Goal: Task Accomplishment & Management: Complete application form

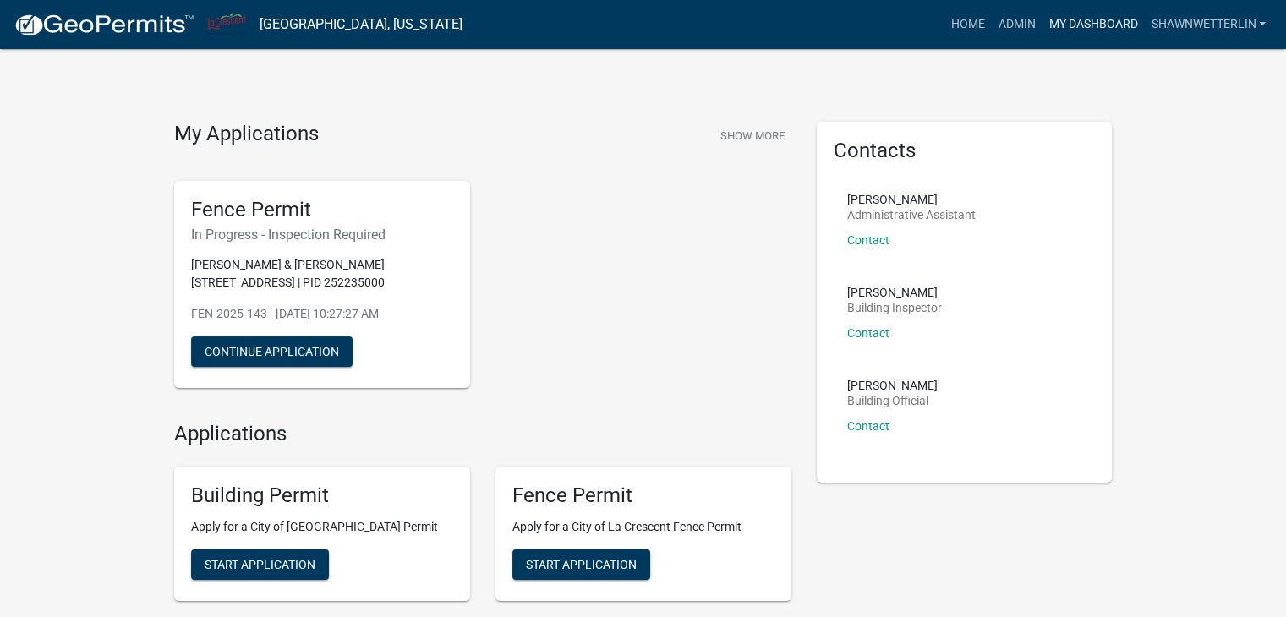
click at [1078, 25] on link "My Dashboard" at bounding box center [1093, 24] width 102 height 32
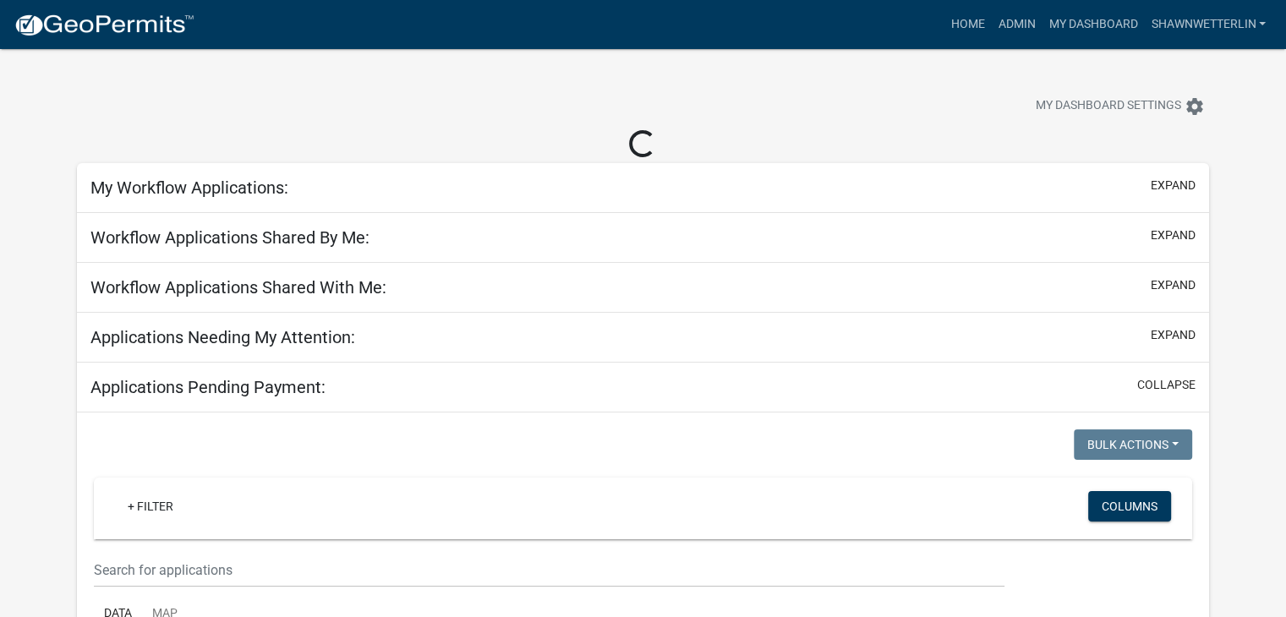
scroll to position [169, 0]
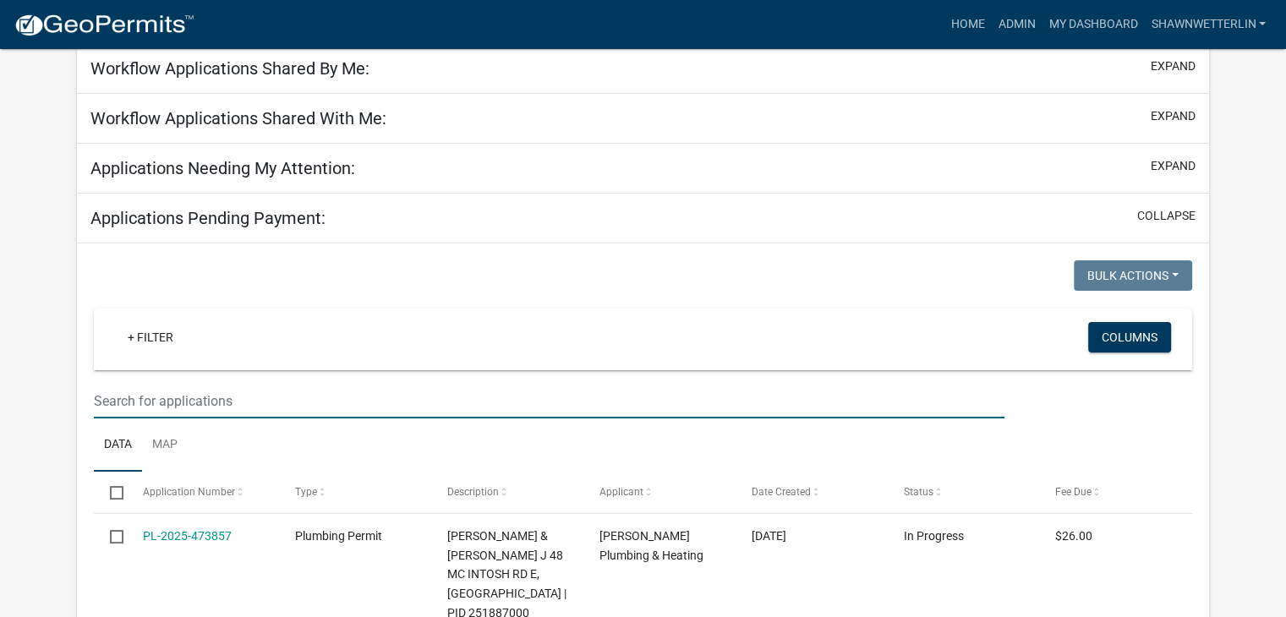
click at [112, 390] on input "text" at bounding box center [549, 401] width 911 height 35
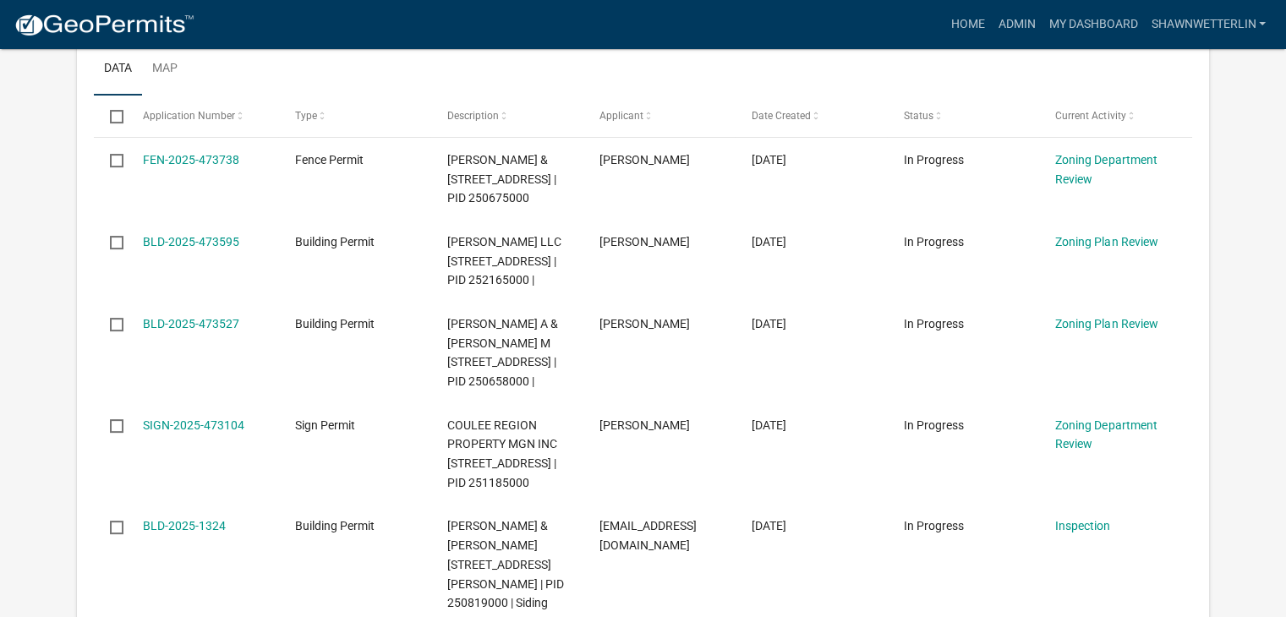
scroll to position [178, 0]
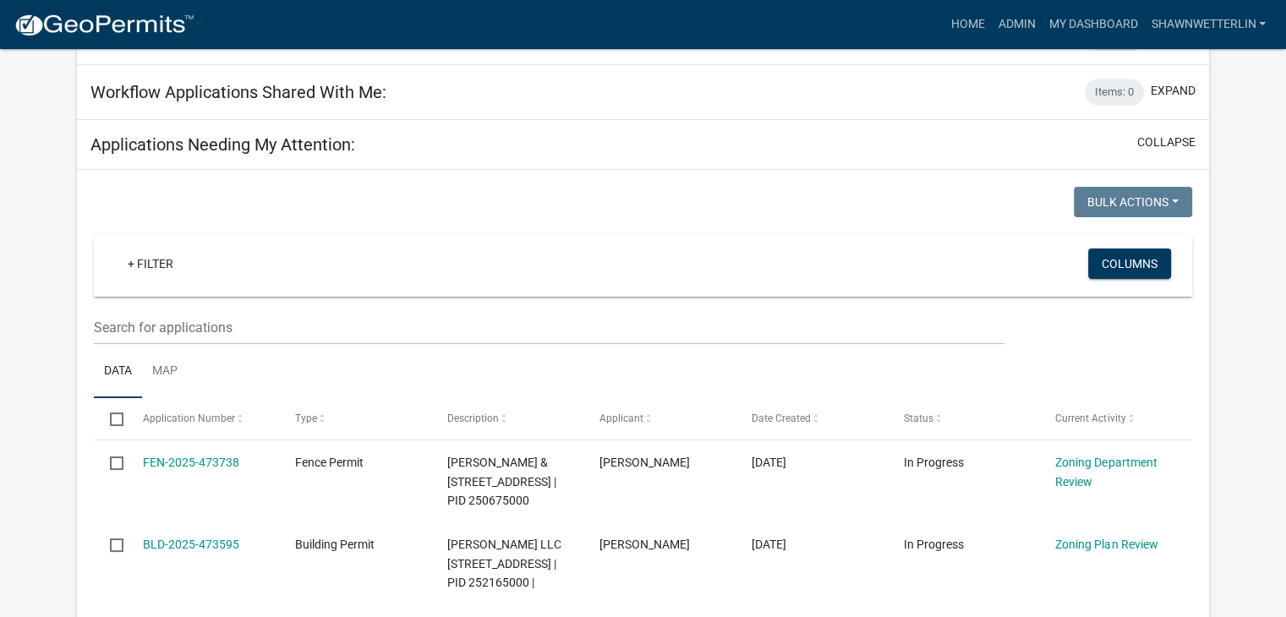
type input "809"
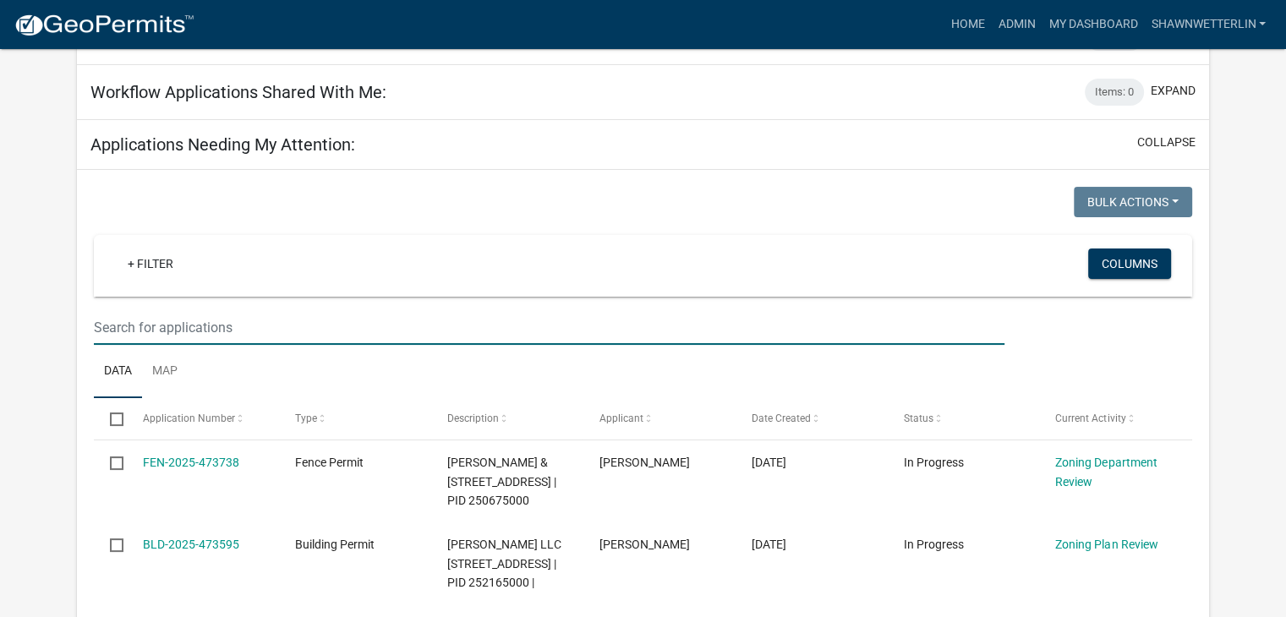
click at [118, 322] on input "text" at bounding box center [549, 327] width 911 height 35
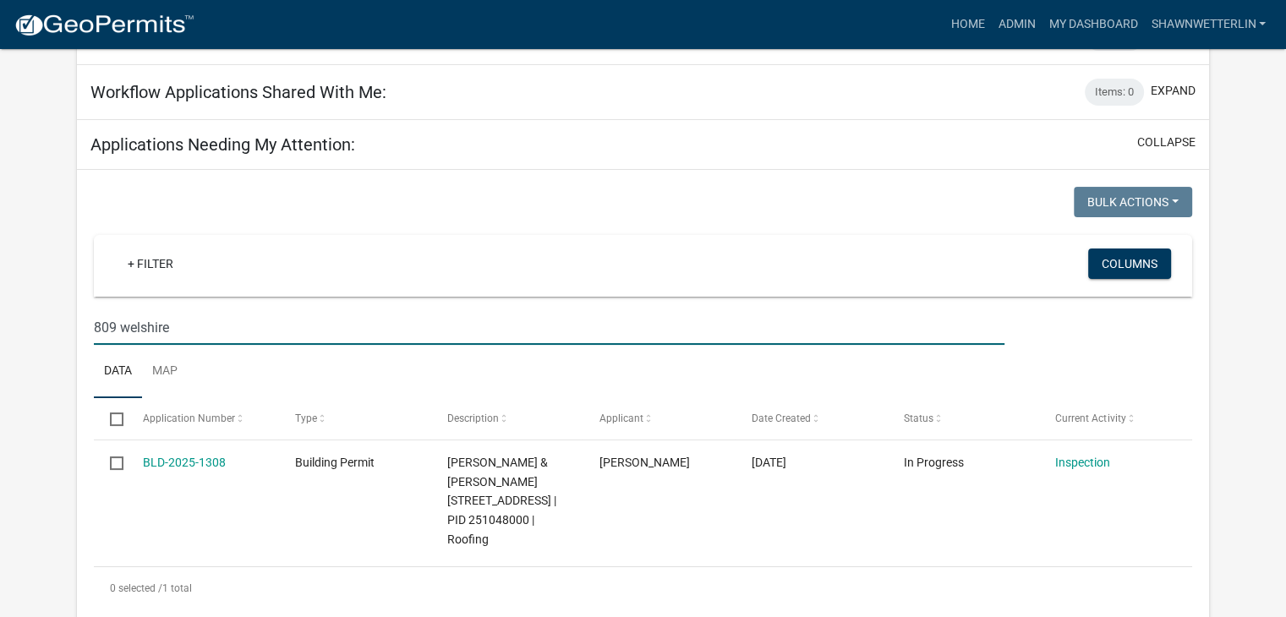
type input "809 welshire"
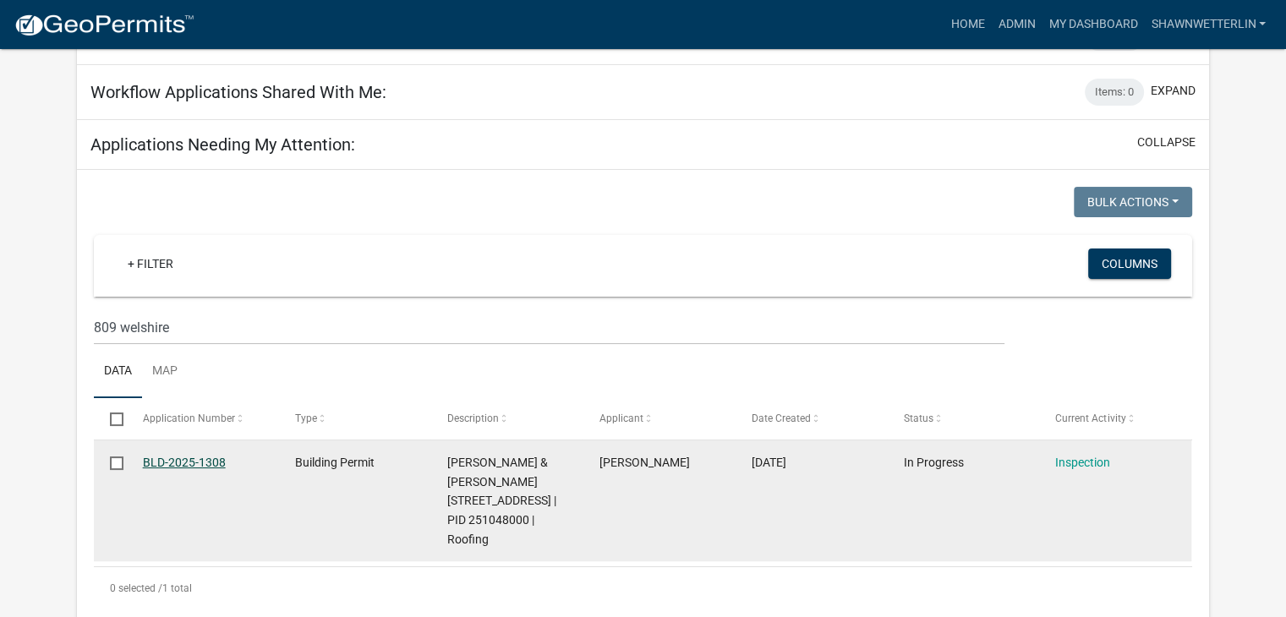
click at [211, 461] on link "BLD-2025-1308" at bounding box center [184, 463] width 83 height 14
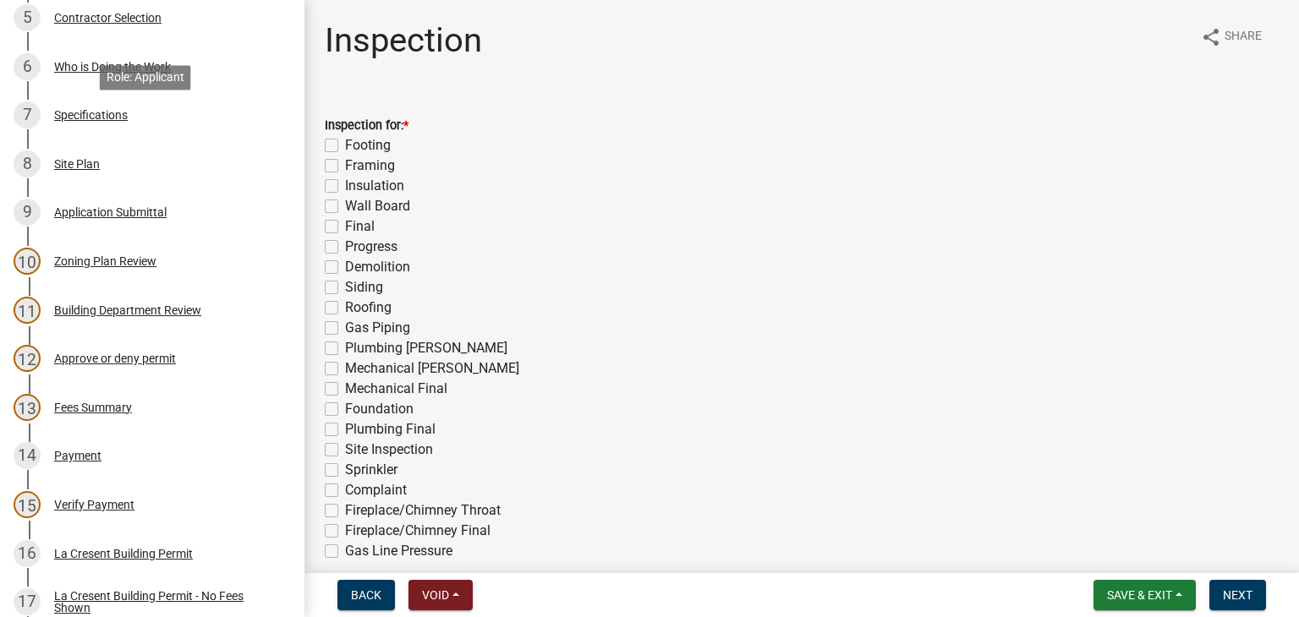
scroll to position [507, 0]
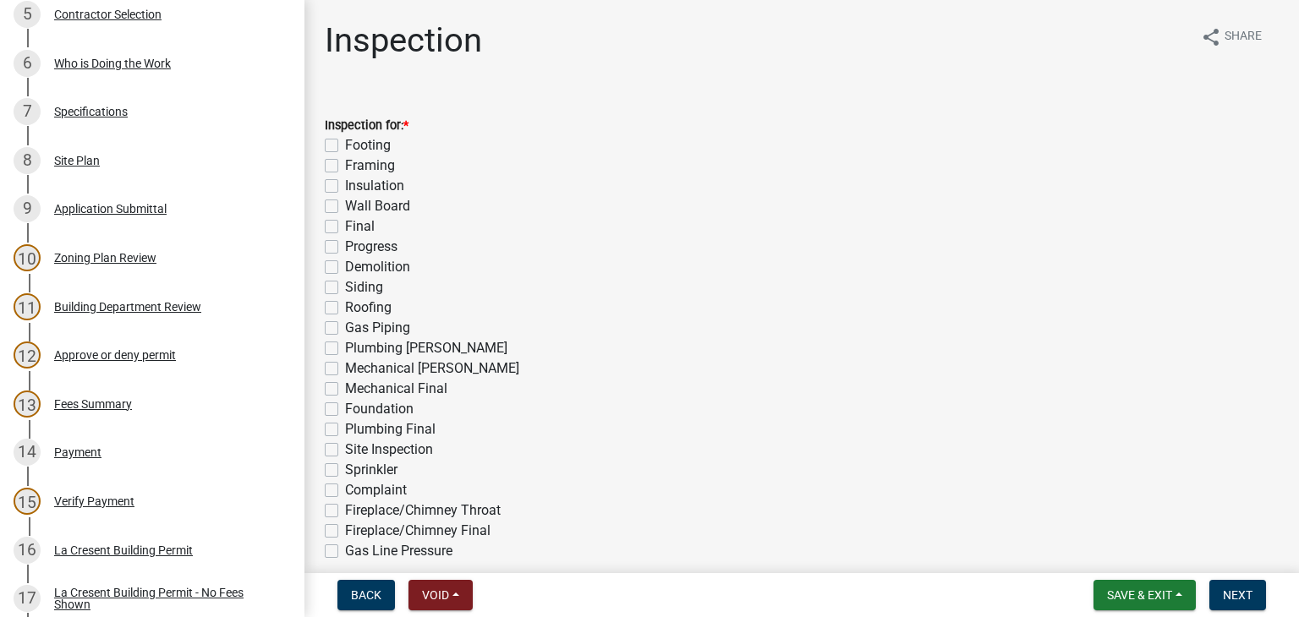
click at [345, 312] on label "Roofing" at bounding box center [368, 308] width 47 height 20
click at [345, 309] on input "Roofing" at bounding box center [350, 303] width 11 height 11
checkbox input "true"
checkbox input "false"
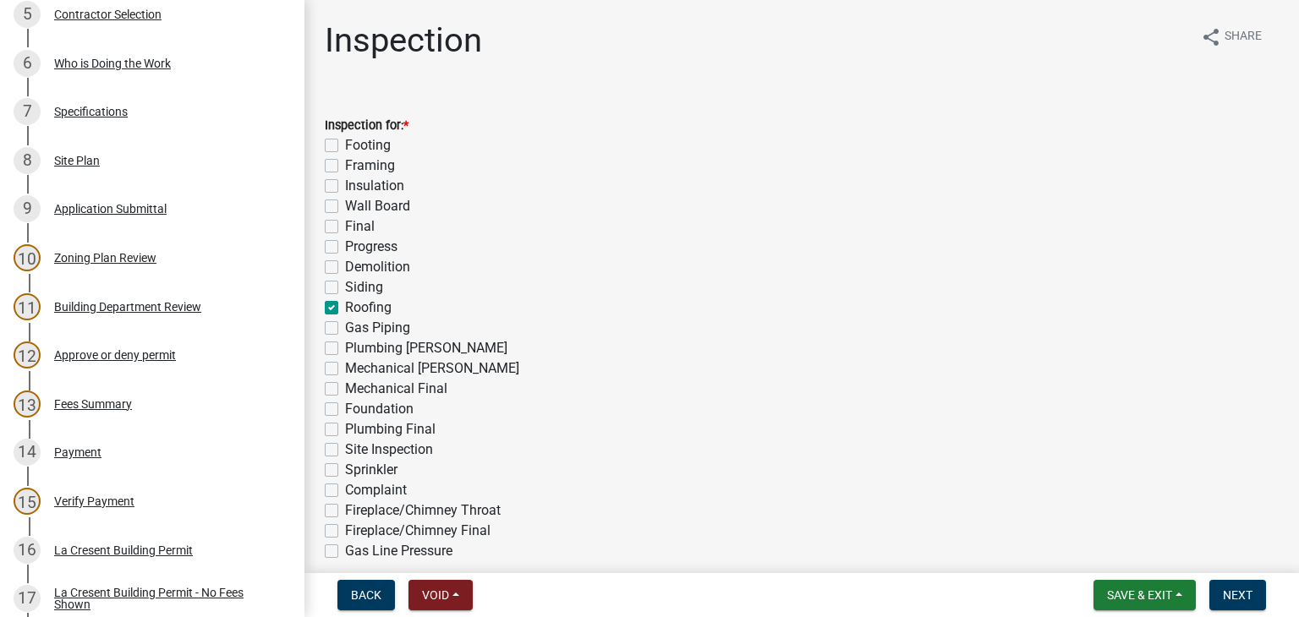
checkbox input "false"
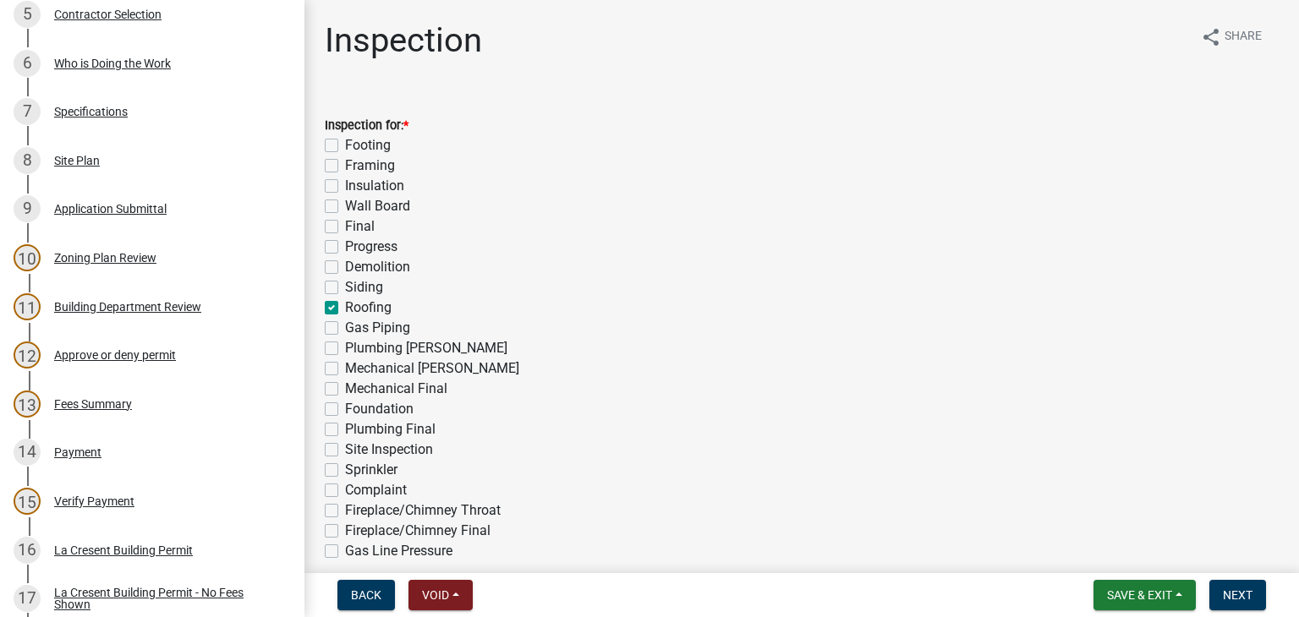
checkbox input "false"
checkbox input "true"
checkbox input "false"
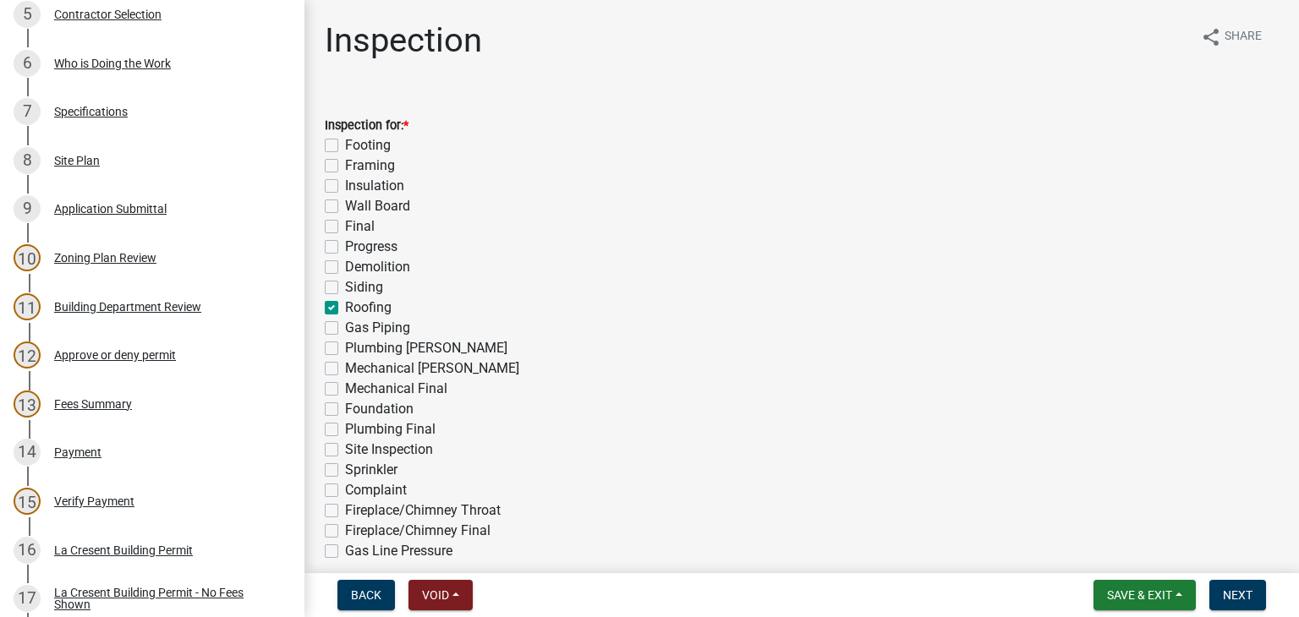
checkbox input "false"
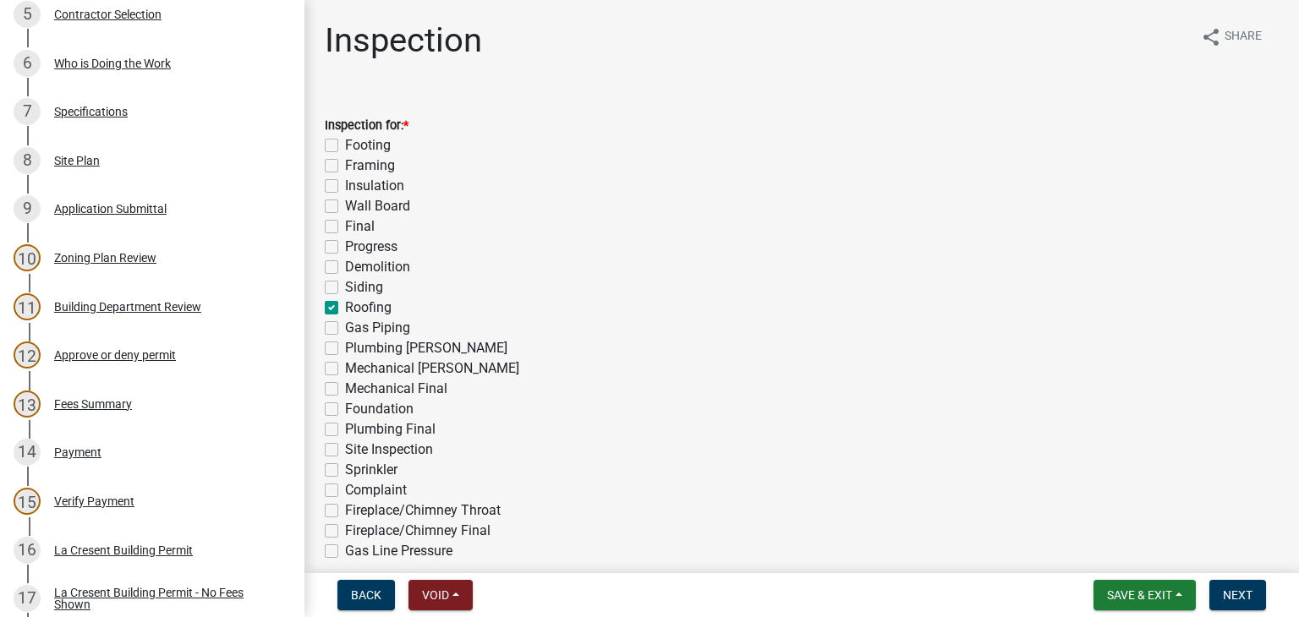
checkbox input "false"
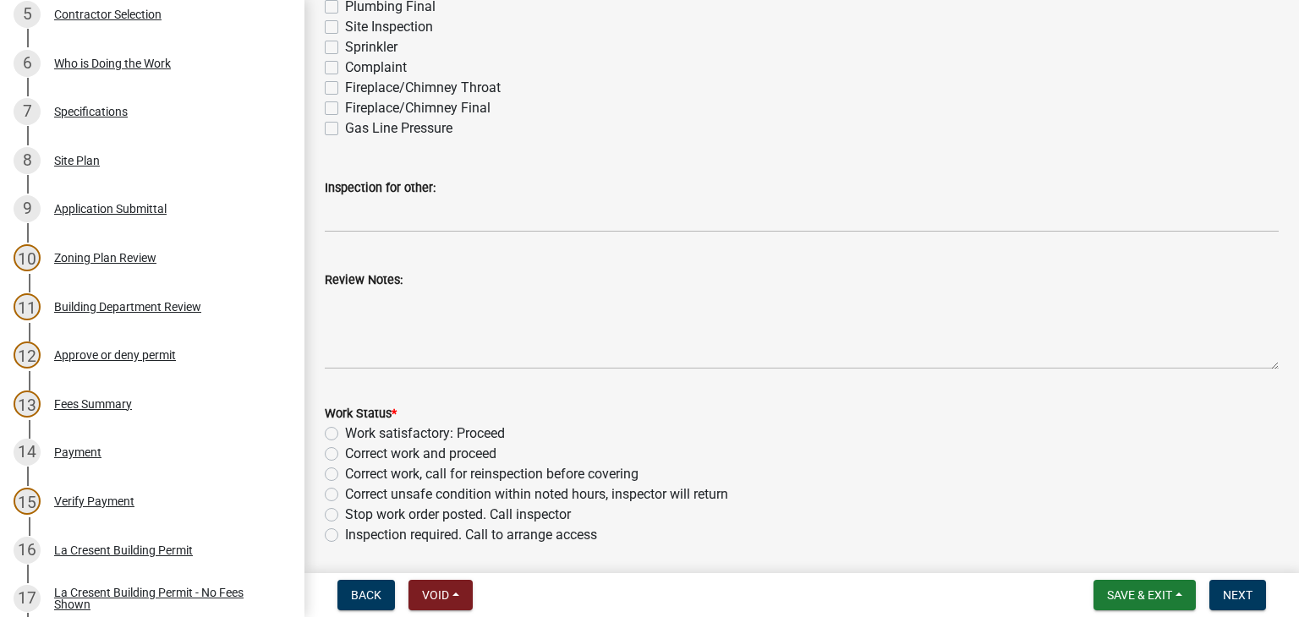
scroll to position [673, 0]
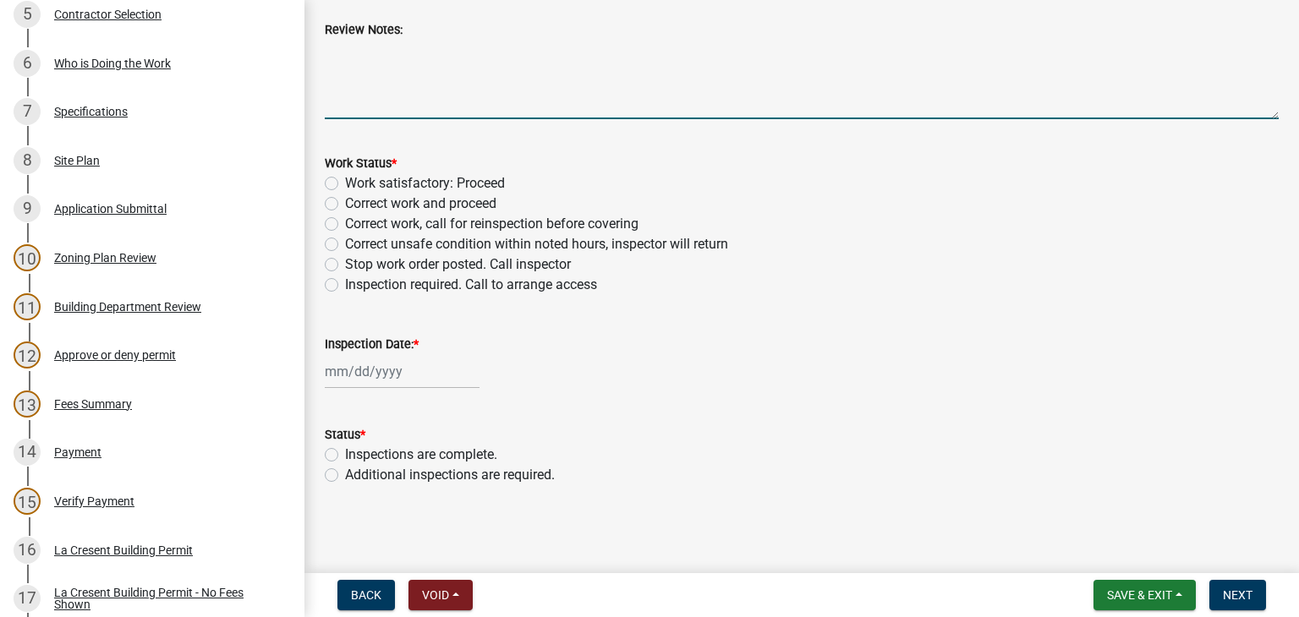
click at [407, 75] on textarea "Review Notes:" at bounding box center [802, 79] width 954 height 79
drag, startPoint x: 408, startPoint y: 53, endPoint x: 369, endPoint y: 89, distance: 53.3
click at [369, 89] on textarea "Ice and waterhsield" at bounding box center [802, 79] width 954 height 79
click at [420, 49] on textarea "Ice and waterhsield" at bounding box center [802, 79] width 954 height 79
click at [468, 81] on textarea "Ice and watershield" at bounding box center [802, 79] width 954 height 79
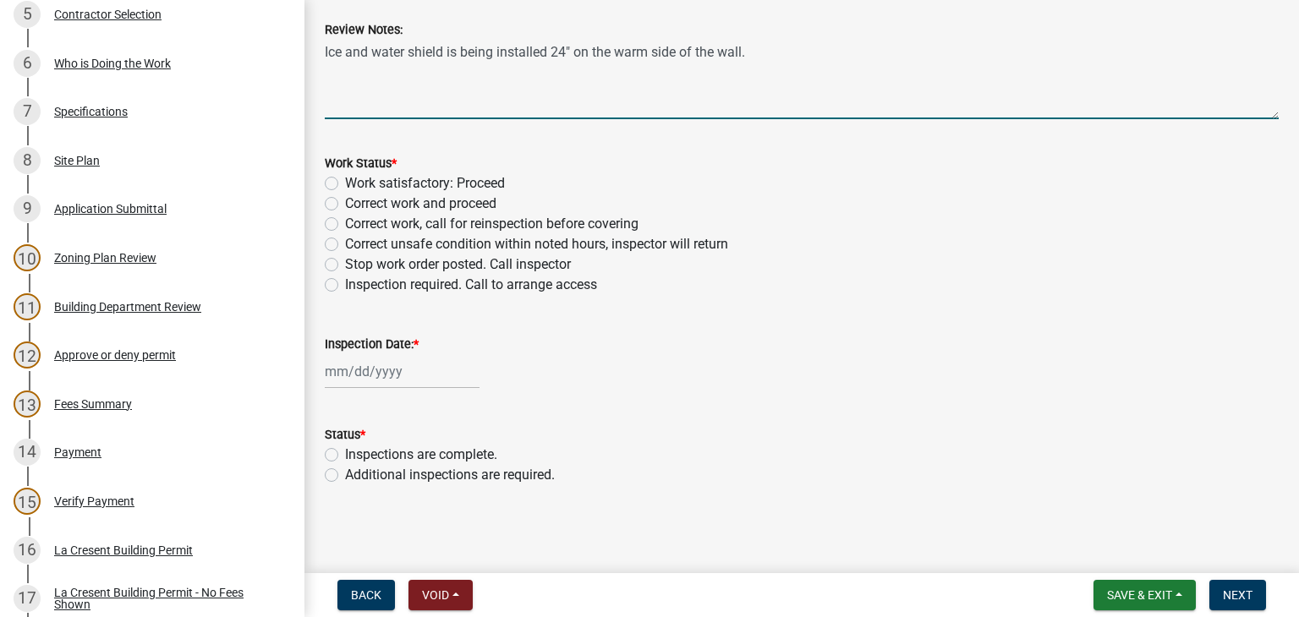
type textarea "Ice and water shield is being installed 24" on the warm side of the wall."
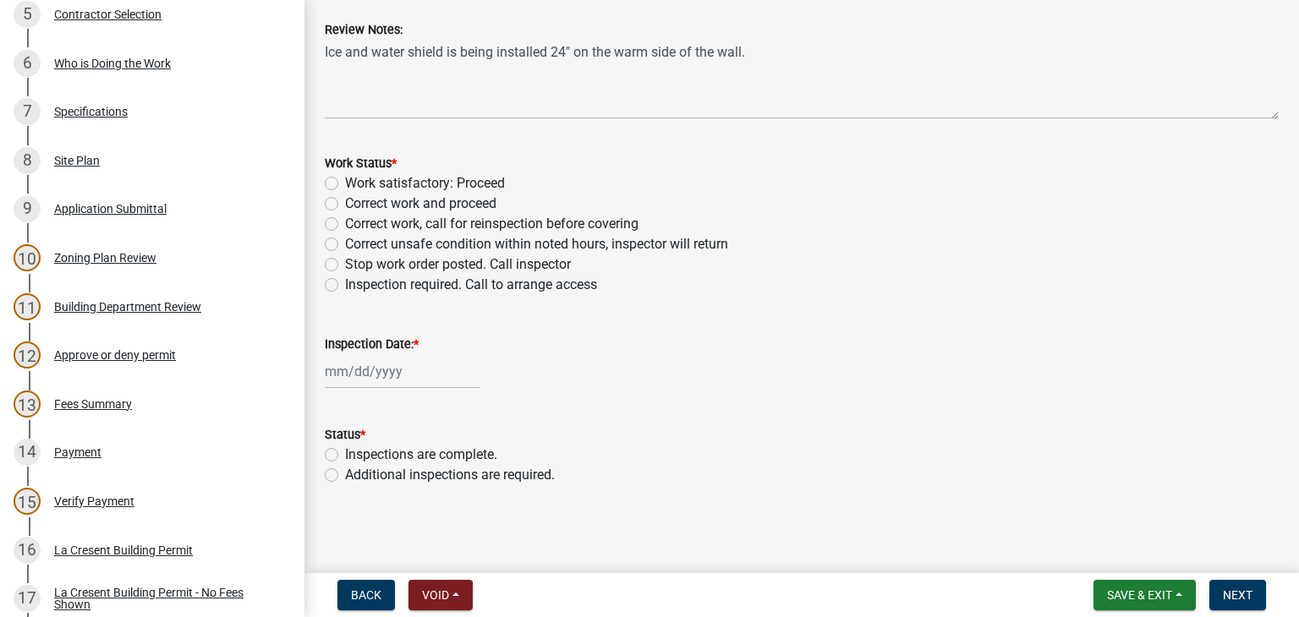
click at [345, 187] on label "Work satisfactory: Proceed" at bounding box center [425, 183] width 160 height 20
click at [345, 184] on input "Work satisfactory: Proceed" at bounding box center [350, 178] width 11 height 11
radio input "true"
select select "9"
select select "2025"
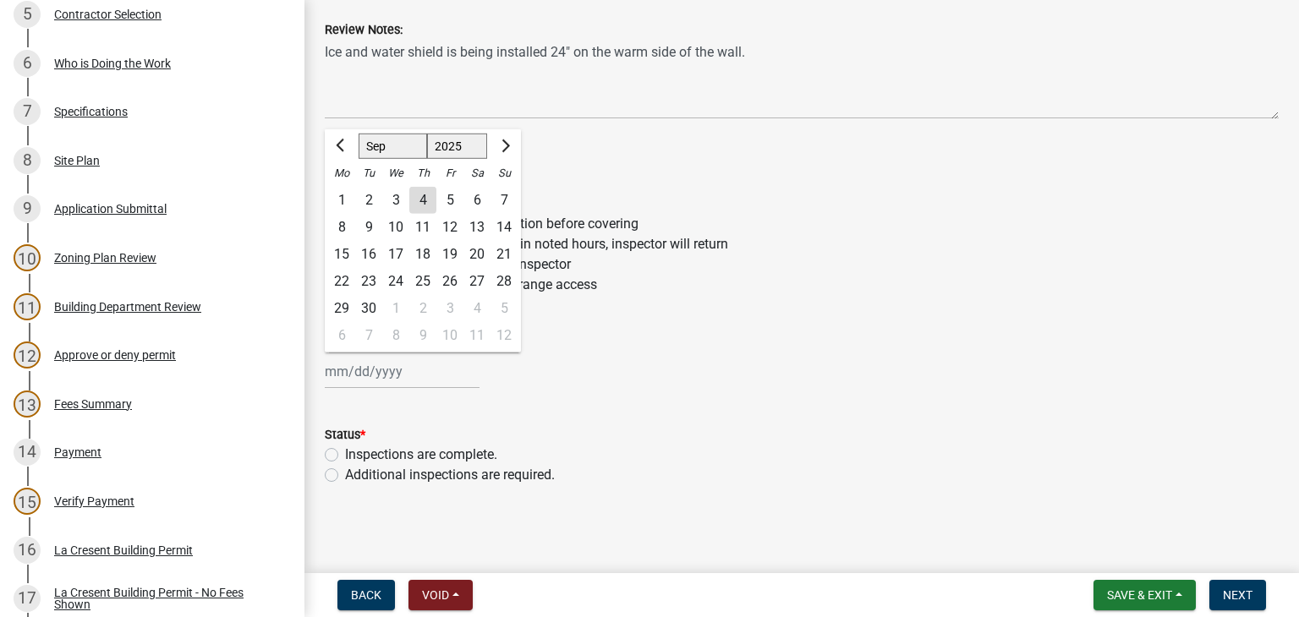
click at [343, 370] on div "Jan Feb Mar Apr May Jun Jul Aug Sep Oct Nov Dec 1525 1526 1527 1528 1529 1530 1…" at bounding box center [402, 371] width 155 height 35
click at [421, 199] on div "4" at bounding box center [422, 200] width 27 height 27
type input "[DATE]"
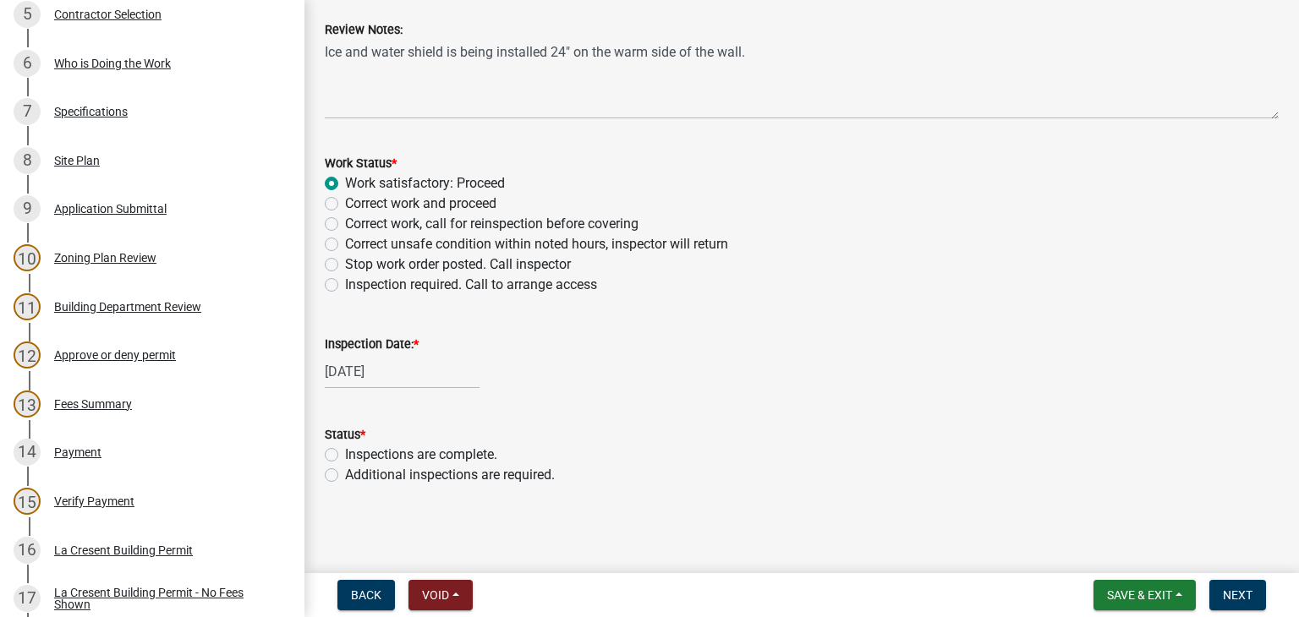
click at [345, 474] on label "Additional inspections are required." at bounding box center [450, 475] width 210 height 20
click at [345, 474] on input "Additional inspections are required." at bounding box center [350, 470] width 11 height 11
radio input "true"
click at [1241, 595] on span "Next" at bounding box center [1238, 596] width 30 height 14
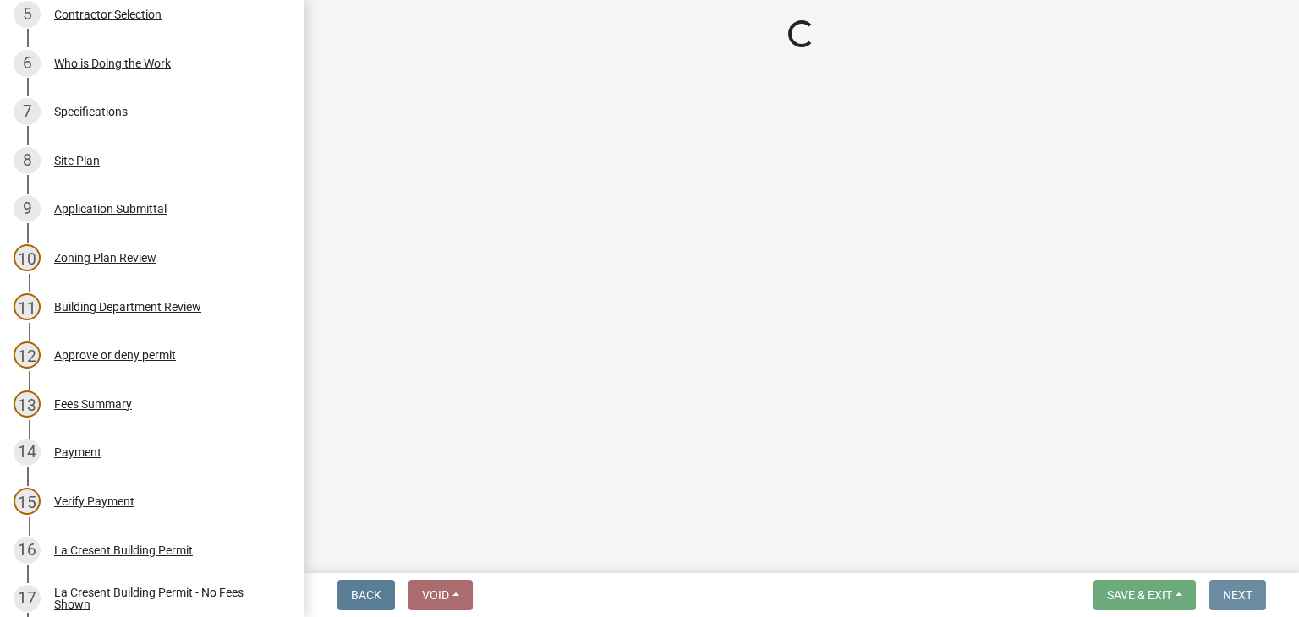
scroll to position [0, 0]
